Goal: Information Seeking & Learning: Learn about a topic

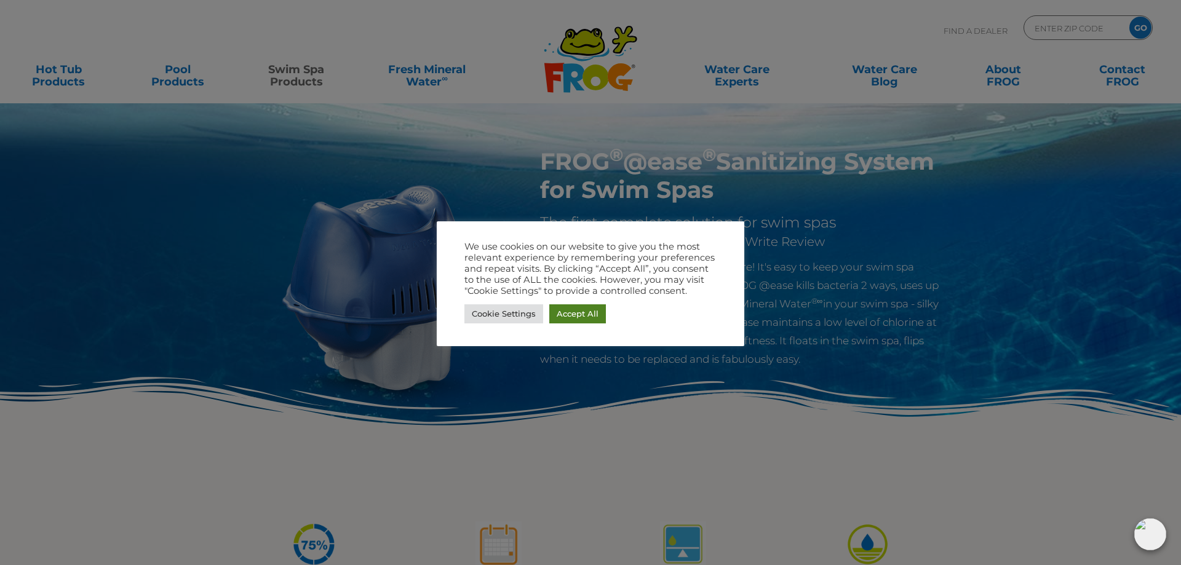
click at [579, 313] on link "Accept All" at bounding box center [577, 313] width 57 height 19
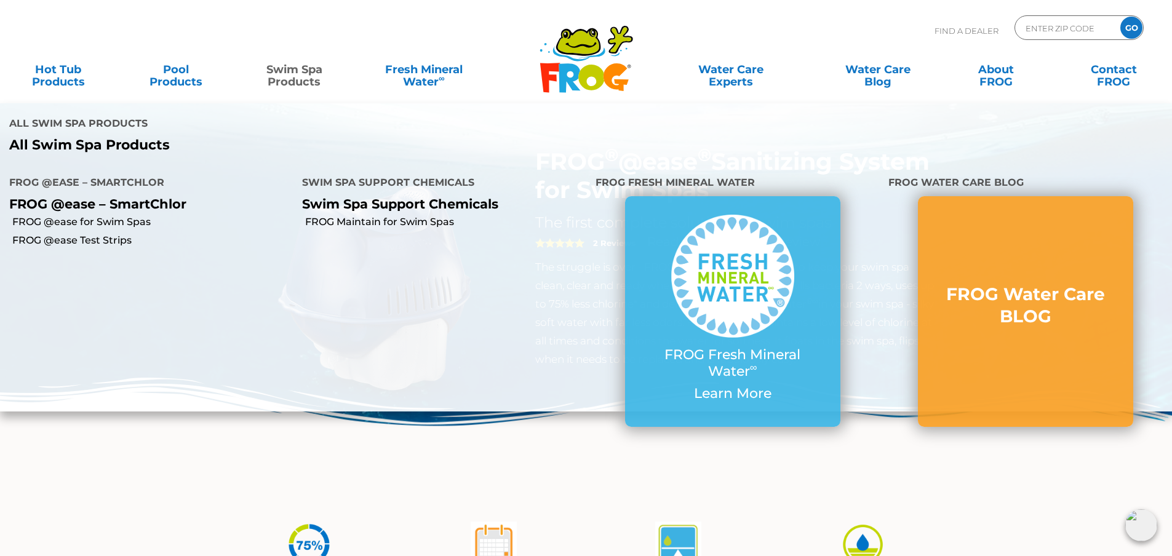
click at [294, 73] on link "Swim Spa Products" at bounding box center [294, 69] width 92 height 25
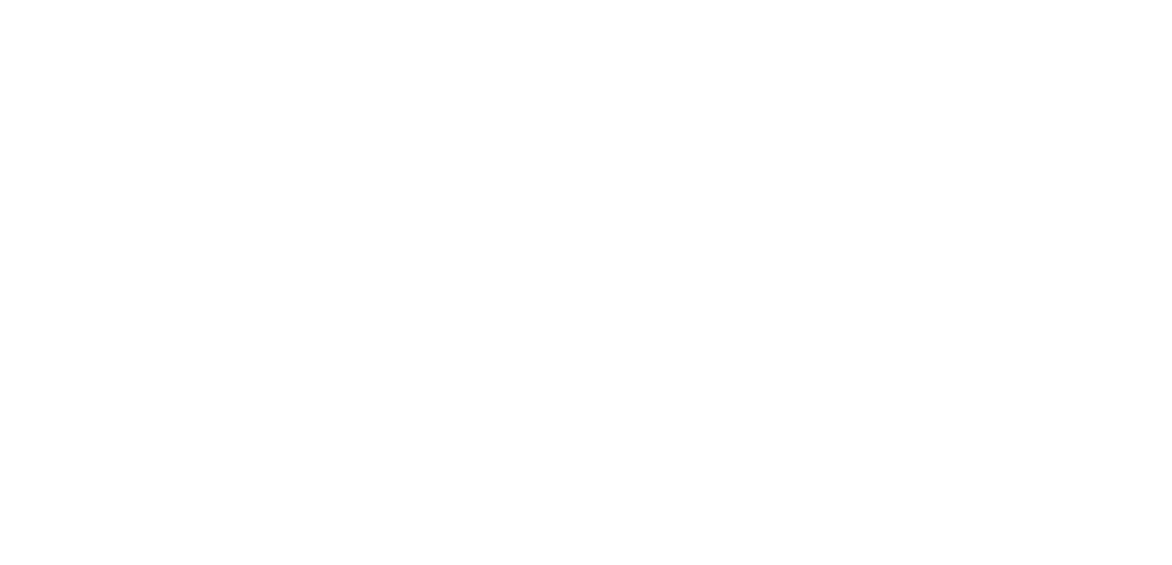
click at [0, 0] on html at bounding box center [0, 0] width 0 height 0
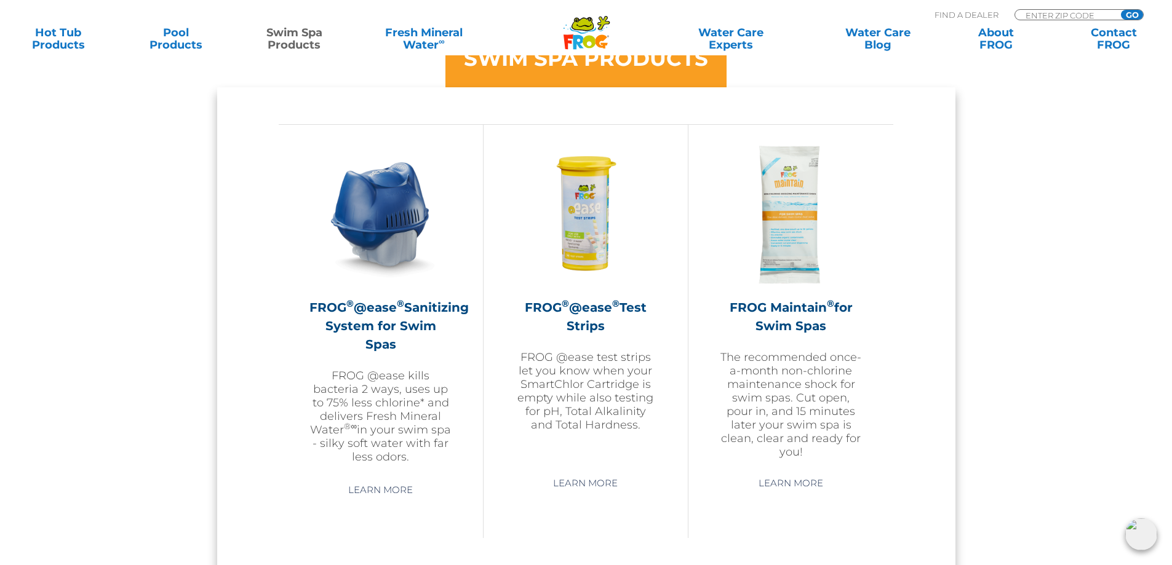
scroll to position [1107, 0]
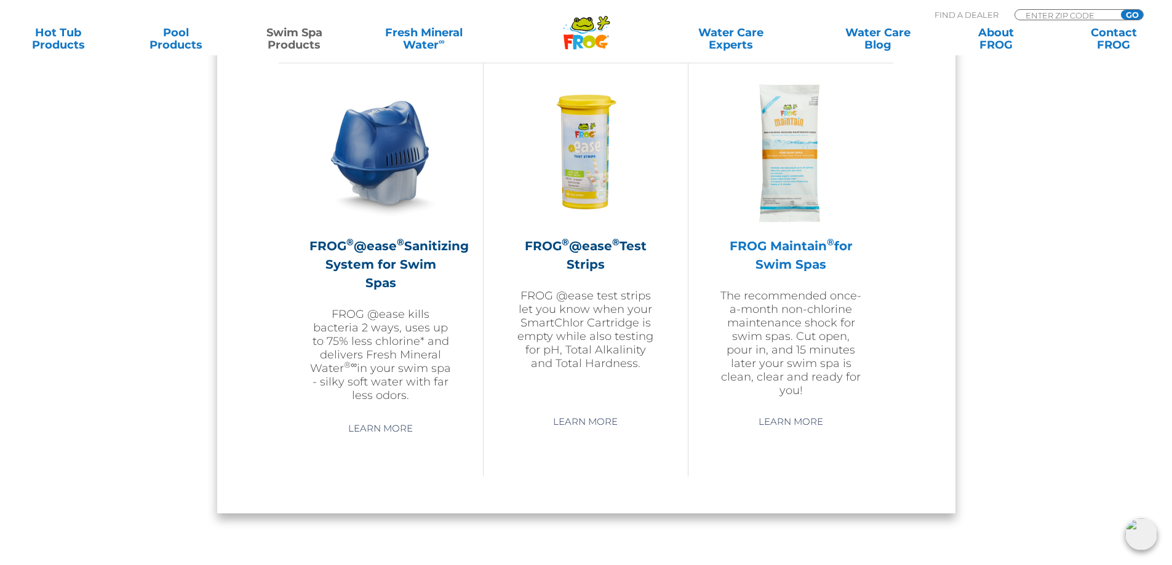
click at [797, 167] on img at bounding box center [791, 153] width 143 height 143
click at [807, 425] on link "Learn More" at bounding box center [790, 422] width 93 height 22
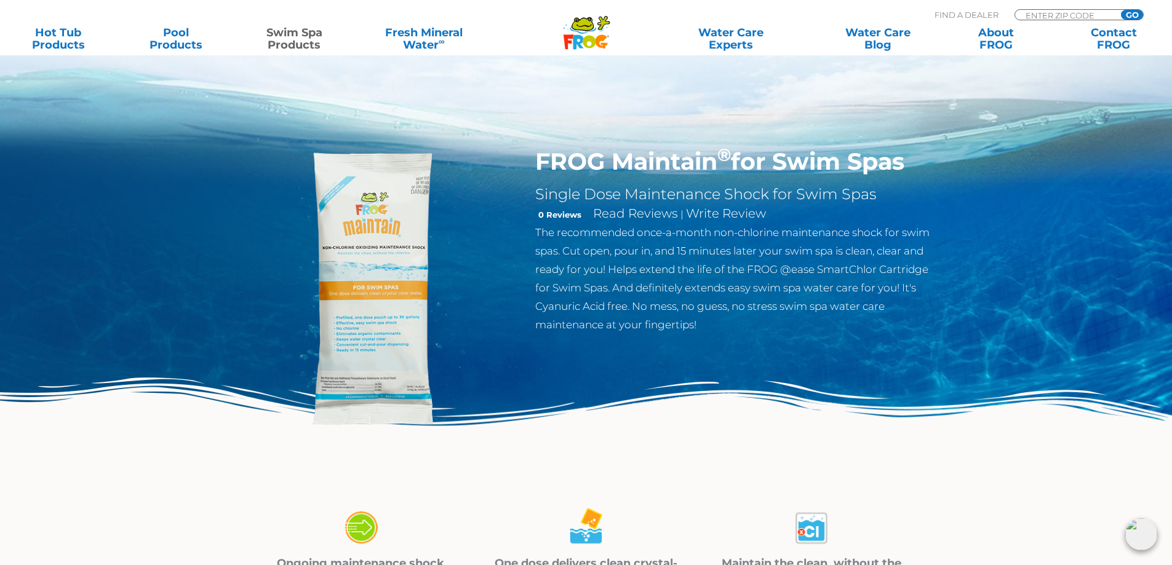
scroll to position [246, 0]
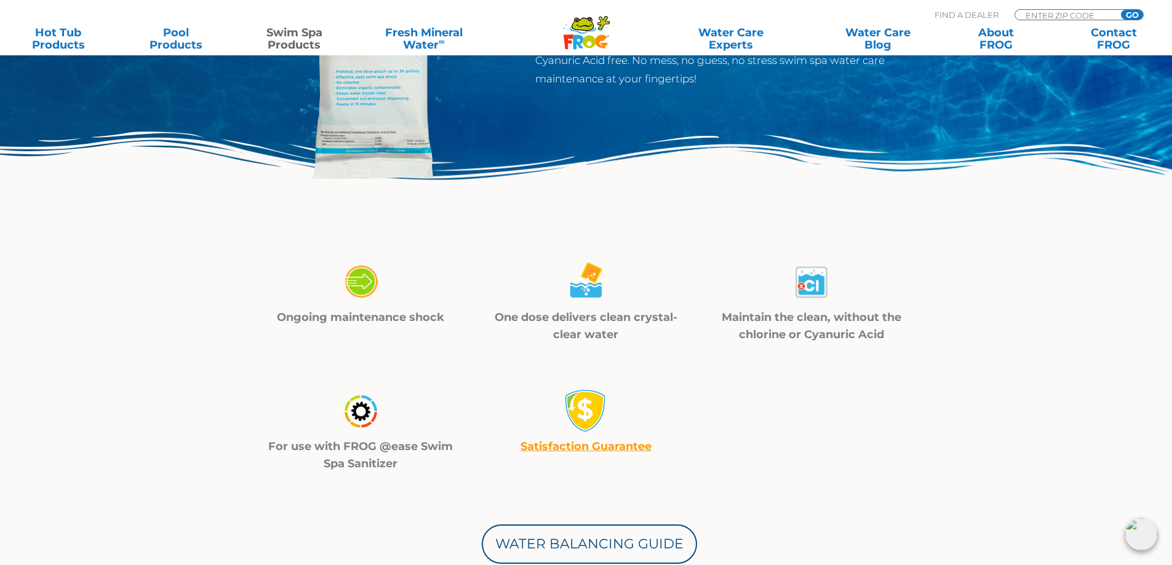
drag, startPoint x: 597, startPoint y: 155, endPoint x: 512, endPoint y: 217, distance: 105.2
click at [597, 155] on img at bounding box center [586, 196] width 1172 height 128
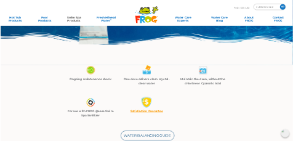
scroll to position [0, 0]
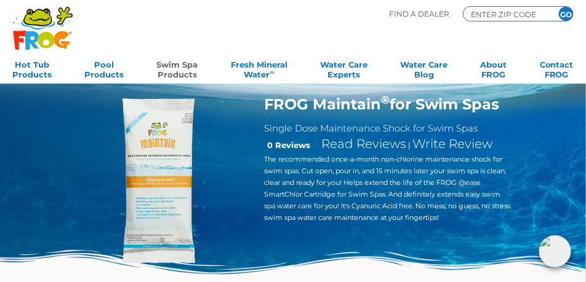
drag, startPoint x: 213, startPoint y: 205, endPoint x: 264, endPoint y: 92, distance: 124.4
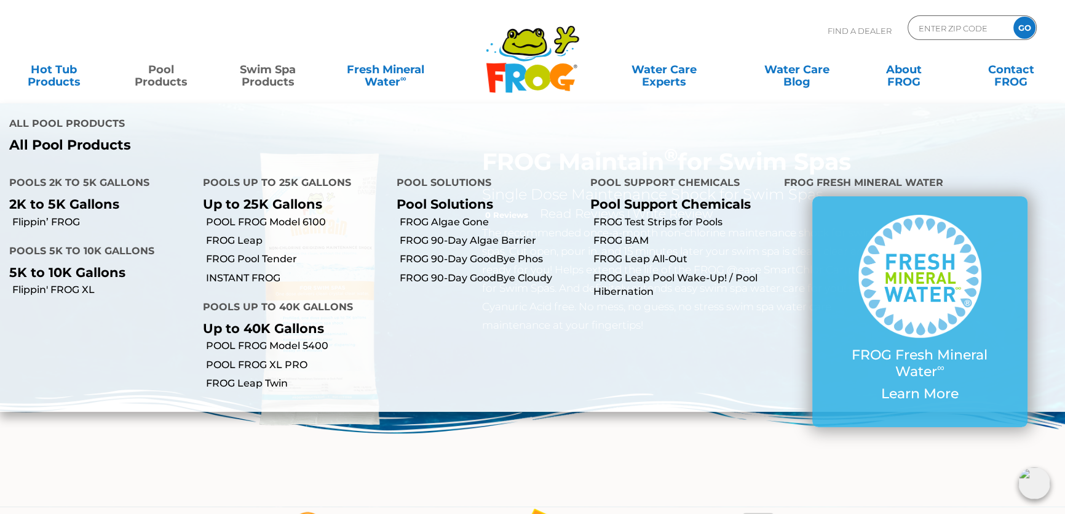
click at [168, 82] on link "Pool Products" at bounding box center [160, 69] width 83 height 25
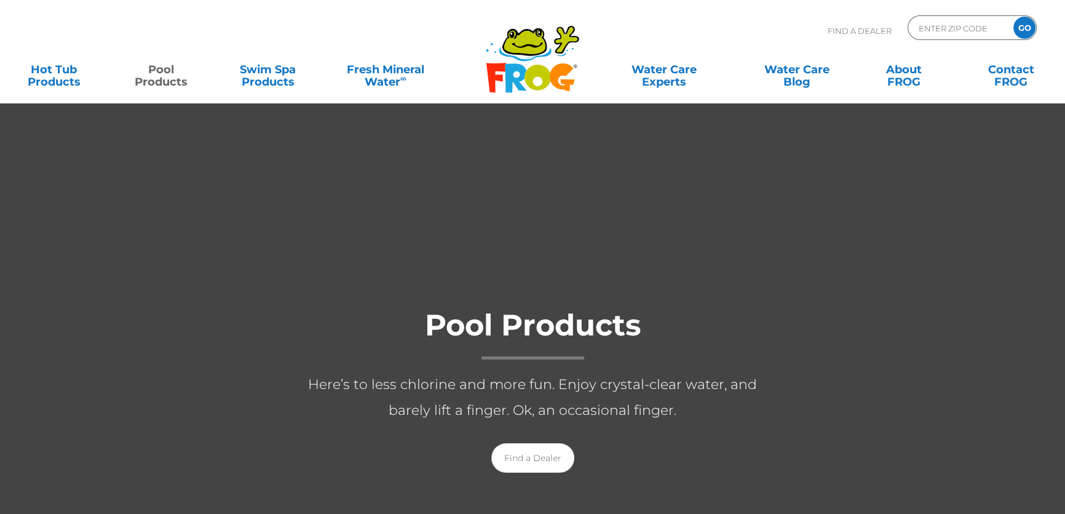
click at [168, 71] on link "Pool Products" at bounding box center [160, 69] width 83 height 25
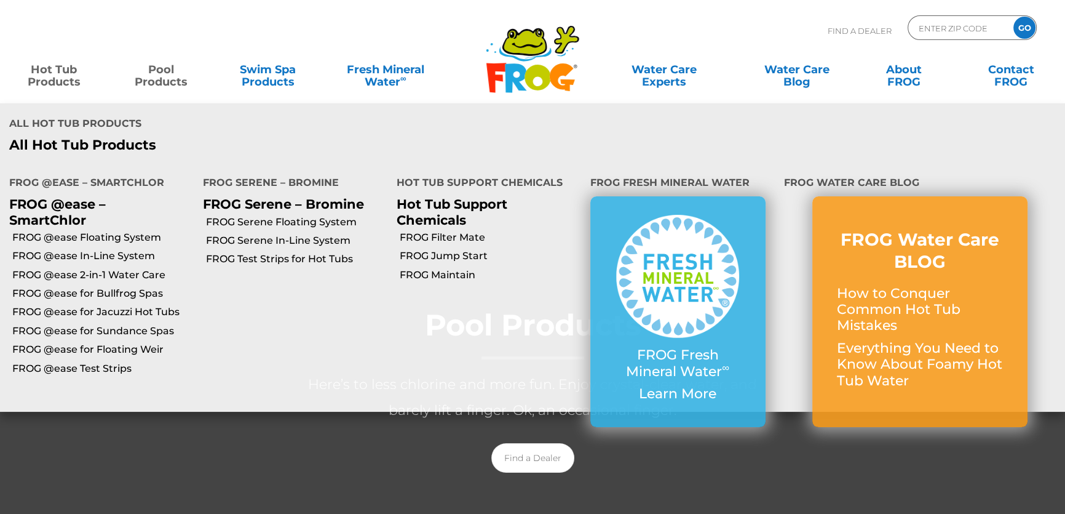
click at [58, 65] on link "Hot Tub Products" at bounding box center [53, 69] width 83 height 25
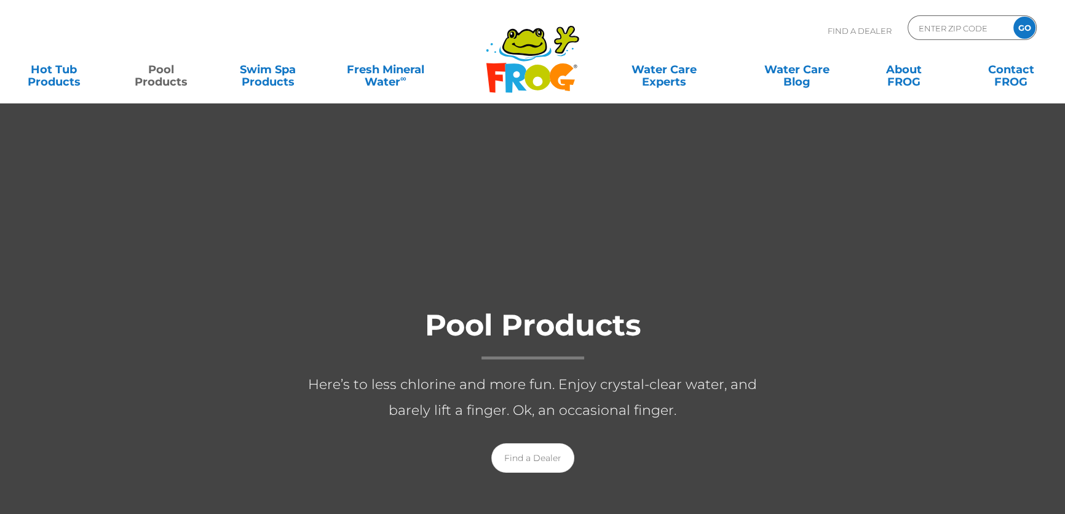
click at [134, 444] on div "Pool Products Here’s to less chlorine and more fun. Enjoy crystal-clear water, …" at bounding box center [532, 386] width 1065 height 199
click at [149, 82] on link "Pool Products" at bounding box center [160, 69] width 83 height 25
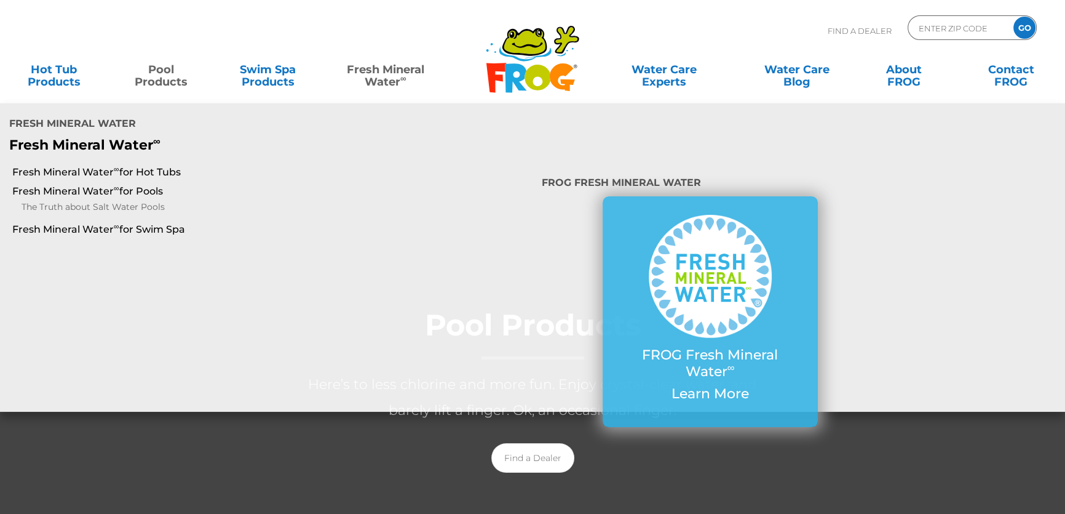
click at [393, 80] on link "Fresh Mineral Water ∞" at bounding box center [385, 69] width 104 height 25
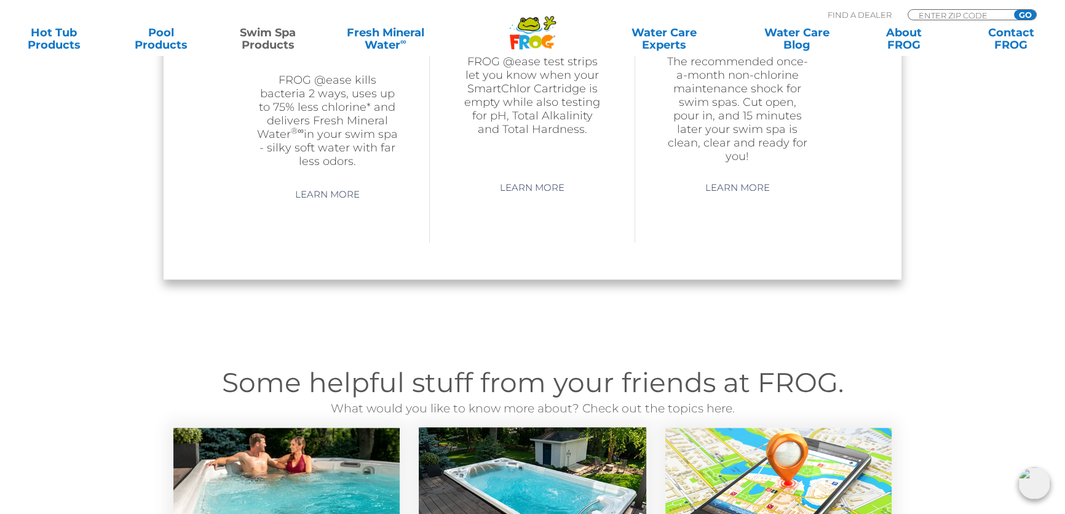
scroll to position [1006, 0]
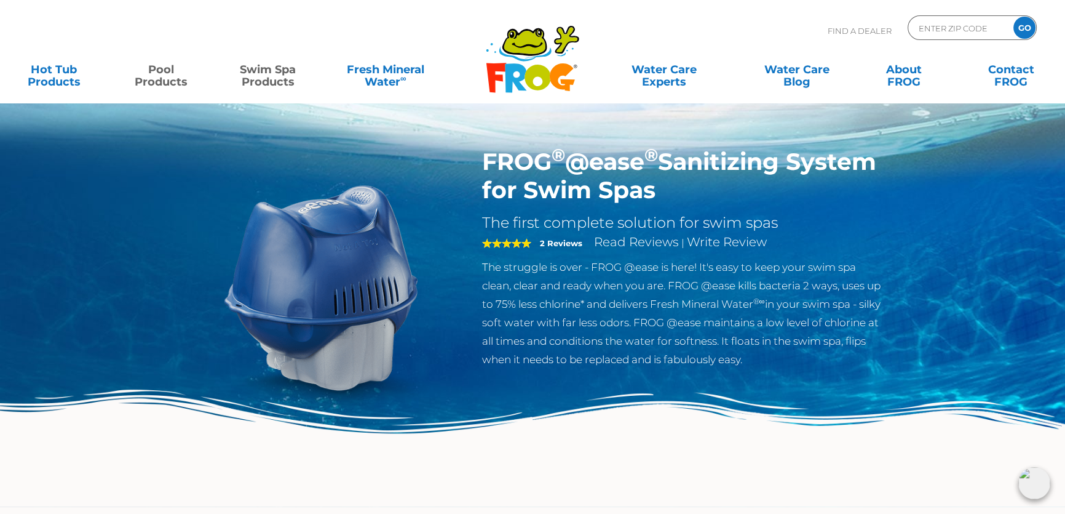
click at [161, 70] on link "Pool Products" at bounding box center [160, 69] width 83 height 25
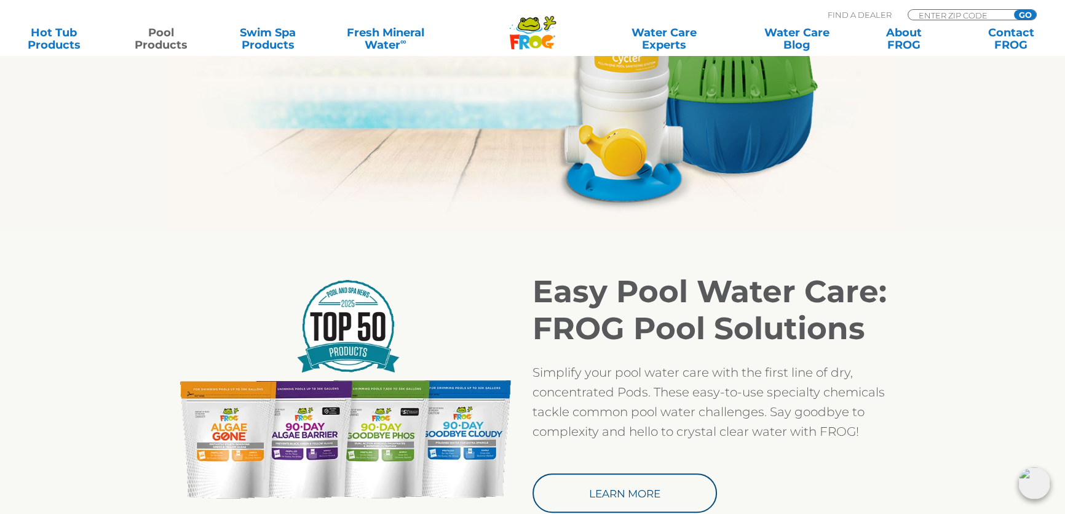
scroll to position [894, 0]
